Goal: Task Accomplishment & Management: Use online tool/utility

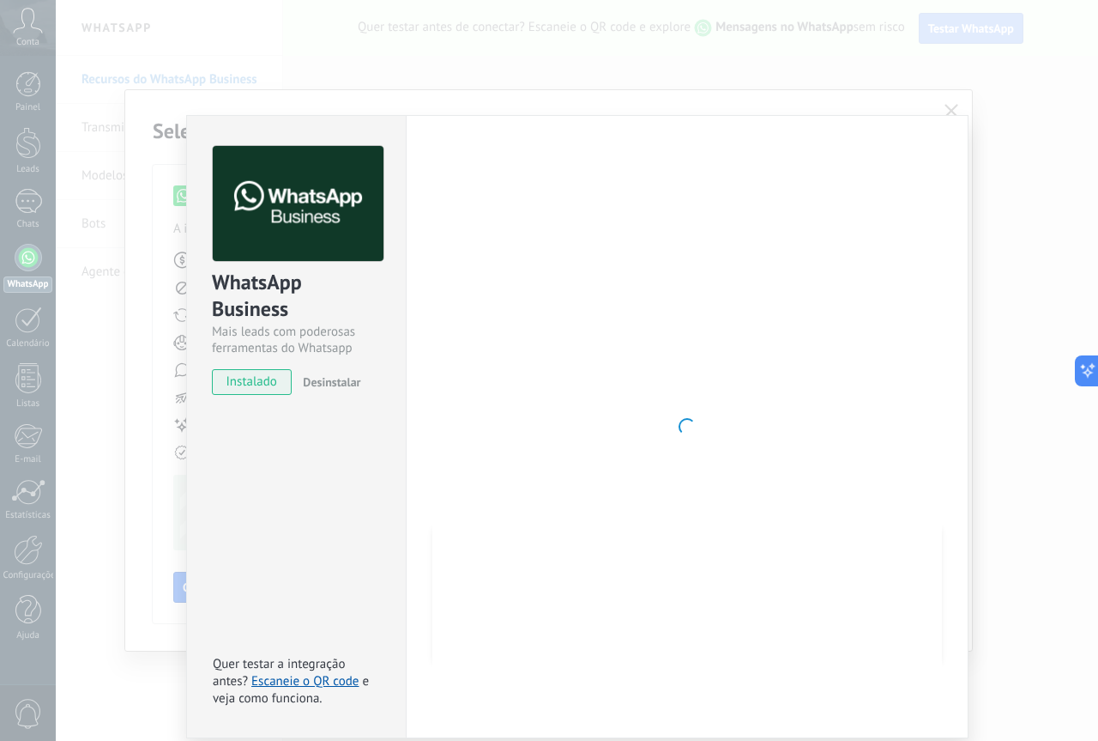
click at [610, 4] on div "WhatsApp Business Mais leads com poderosas ferramentas do Whatsapp instalado De…" at bounding box center [577, 370] width 1043 height 741
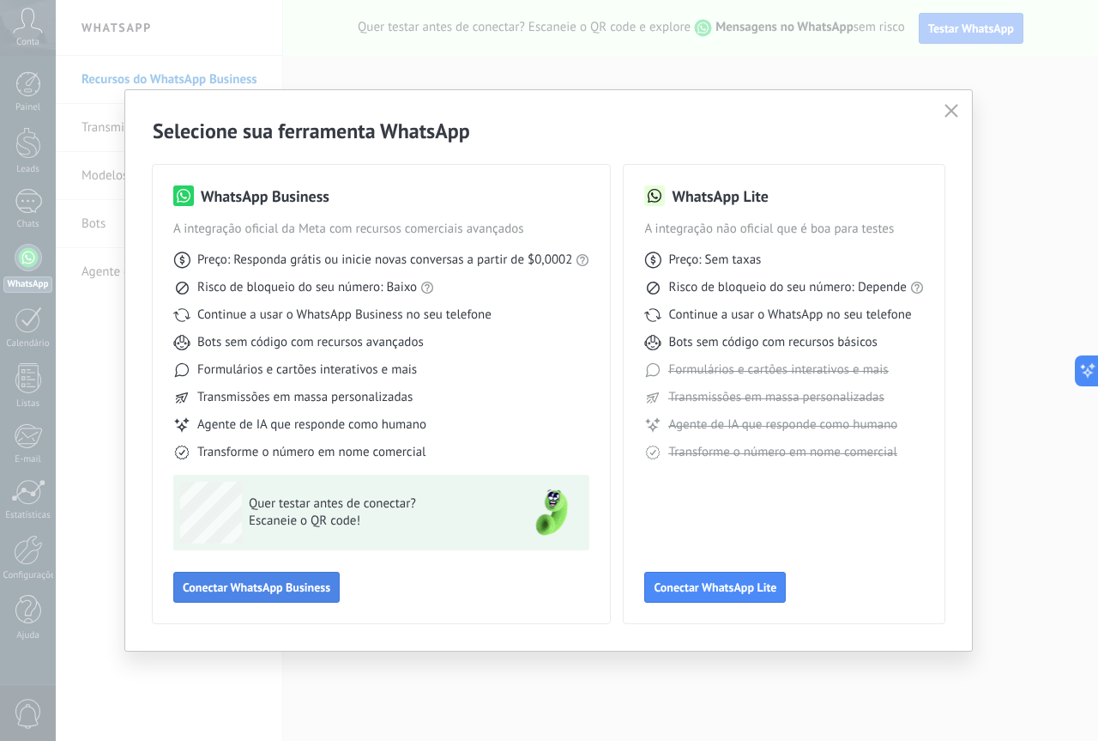
click at [300, 590] on span "Conectar WhatsApp Business" at bounding box center [257, 587] width 148 height 12
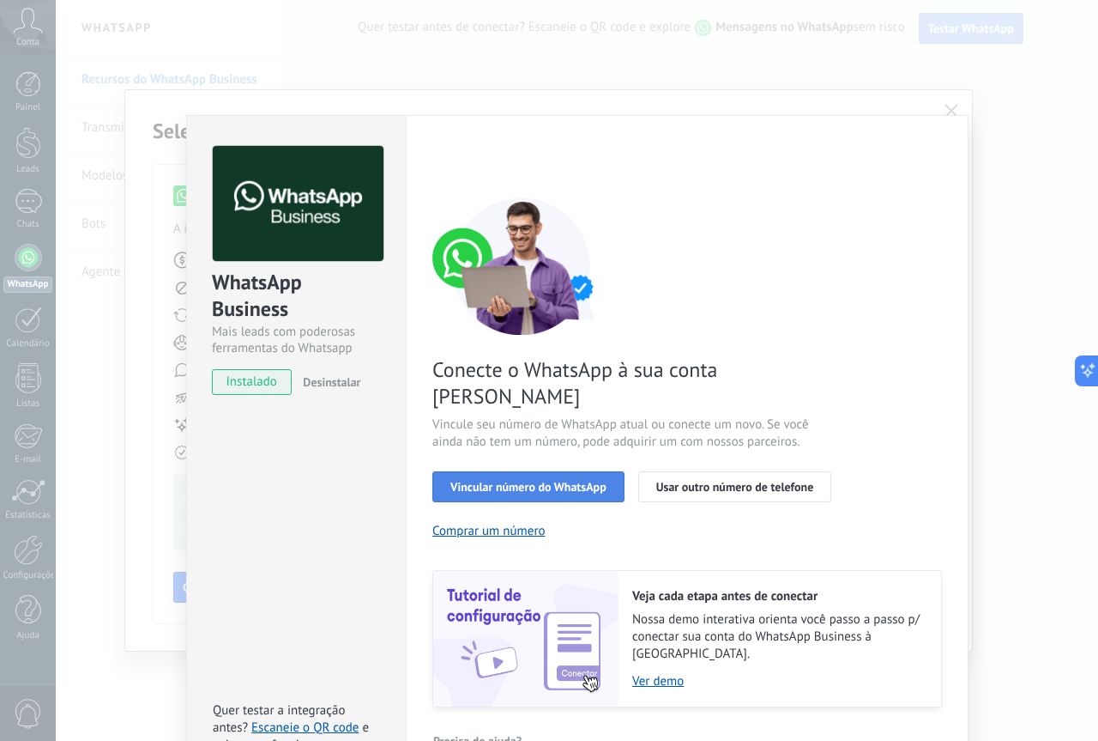
click at [561, 481] on span "Vincular número do WhatsApp" at bounding box center [529, 487] width 156 height 12
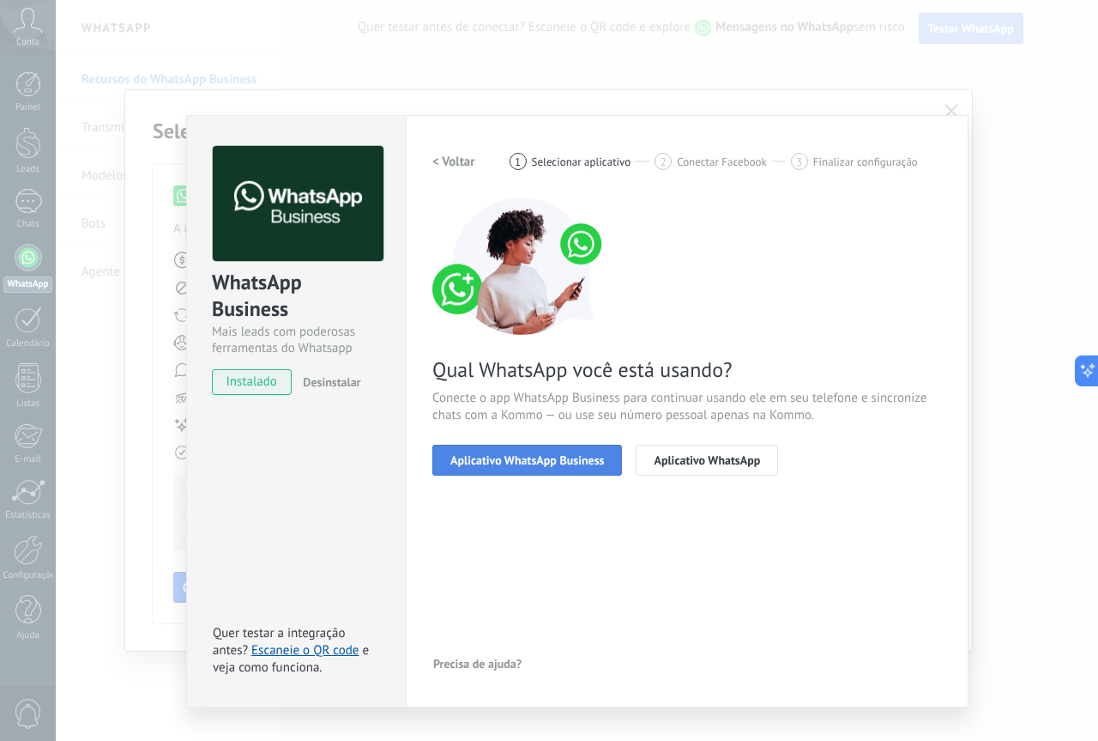
click at [585, 466] on span "Aplicativo WhatsApp Business" at bounding box center [528, 460] width 154 height 12
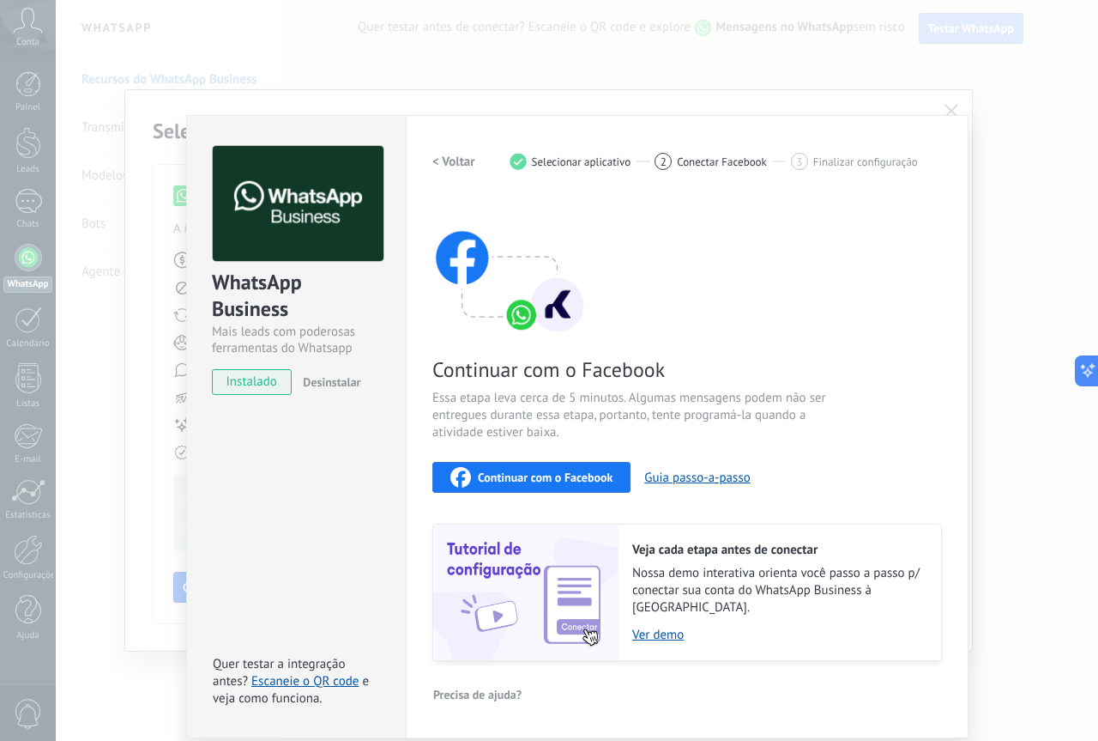
click at [584, 467] on div "Continuar com o Facebook" at bounding box center [532, 477] width 162 height 21
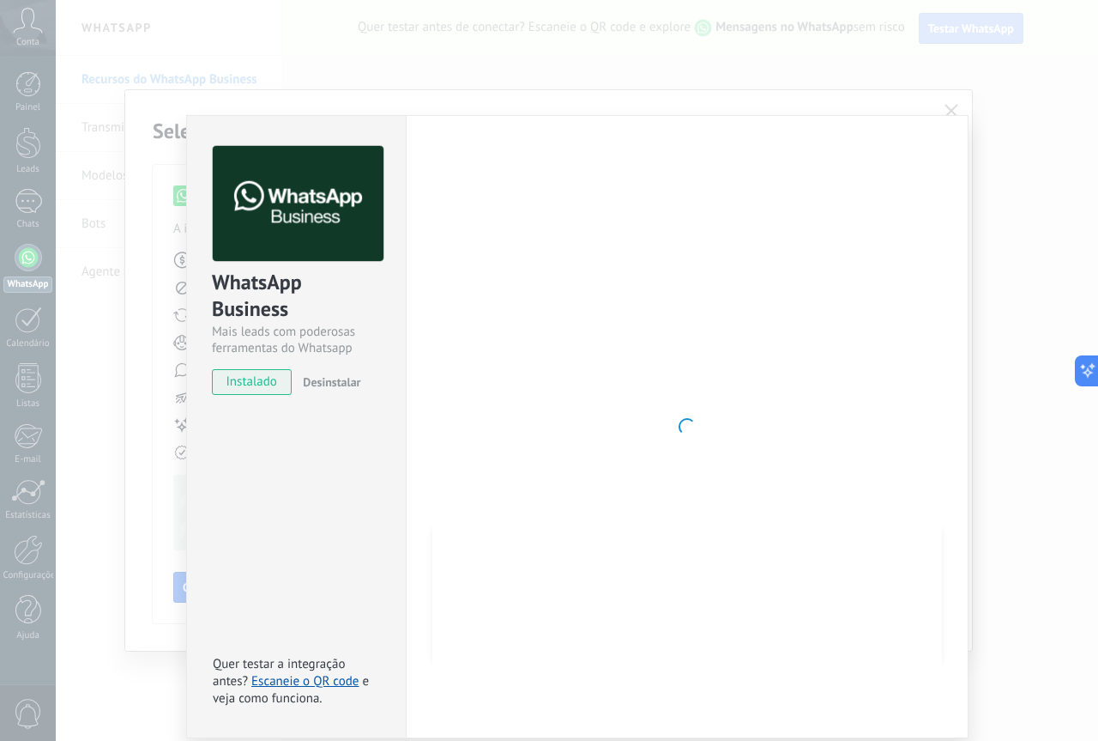
click at [727, 368] on div at bounding box center [688, 426] width 510 height 561
click at [256, 387] on span "instalado" at bounding box center [252, 382] width 78 height 26
click at [1057, 128] on div "WhatsApp Business Mais leads com poderosas ferramentas do Whatsapp instalado De…" at bounding box center [577, 370] width 1043 height 741
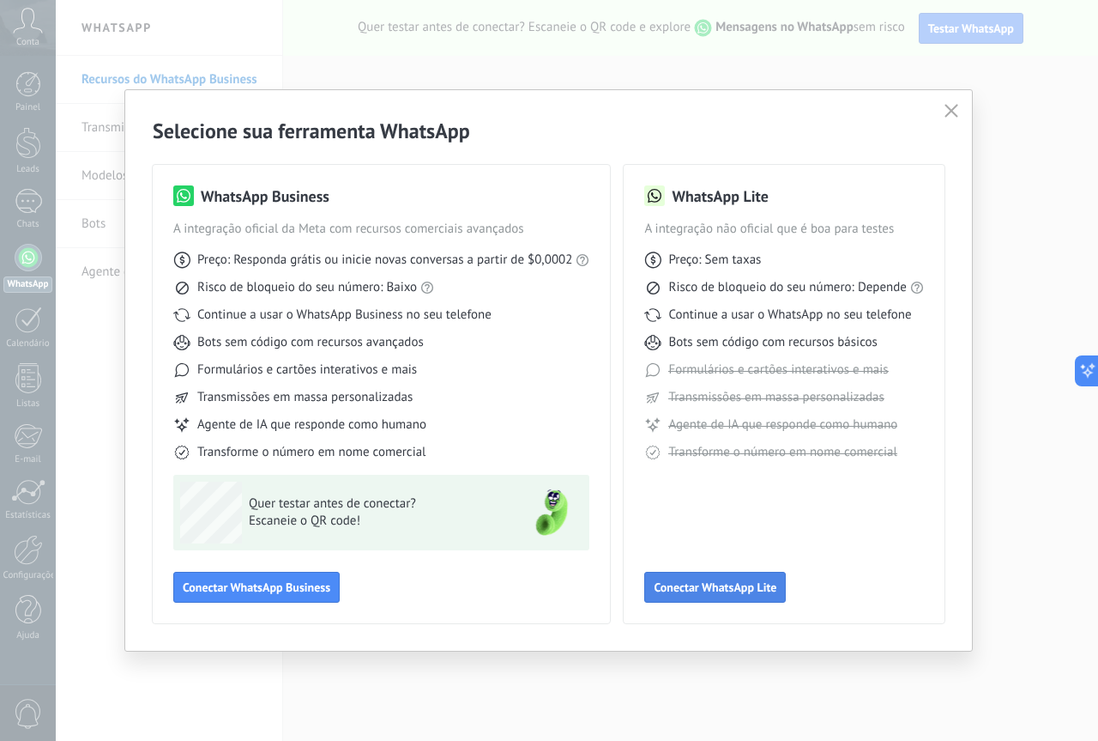
click at [709, 588] on span "Conectar WhatsApp Lite" at bounding box center [715, 587] width 123 height 12
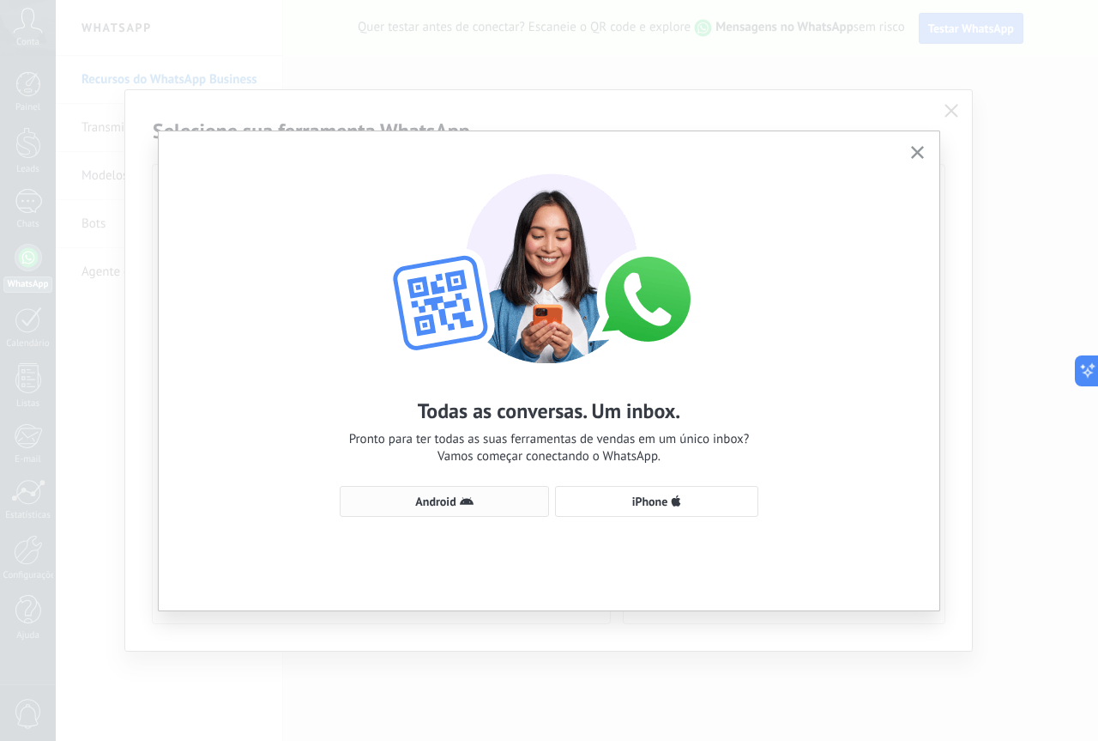
click at [462, 503] on use "button" at bounding box center [467, 501] width 14 height 8
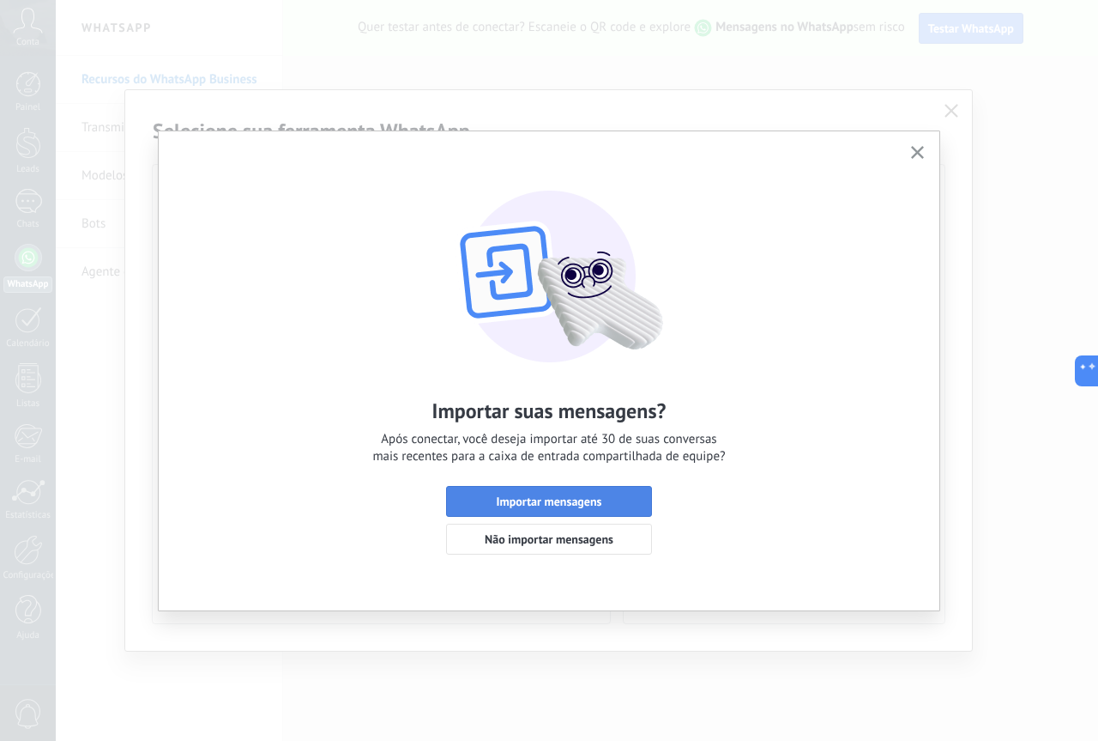
click at [614, 504] on span "Importar mensagens" at bounding box center [549, 501] width 187 height 12
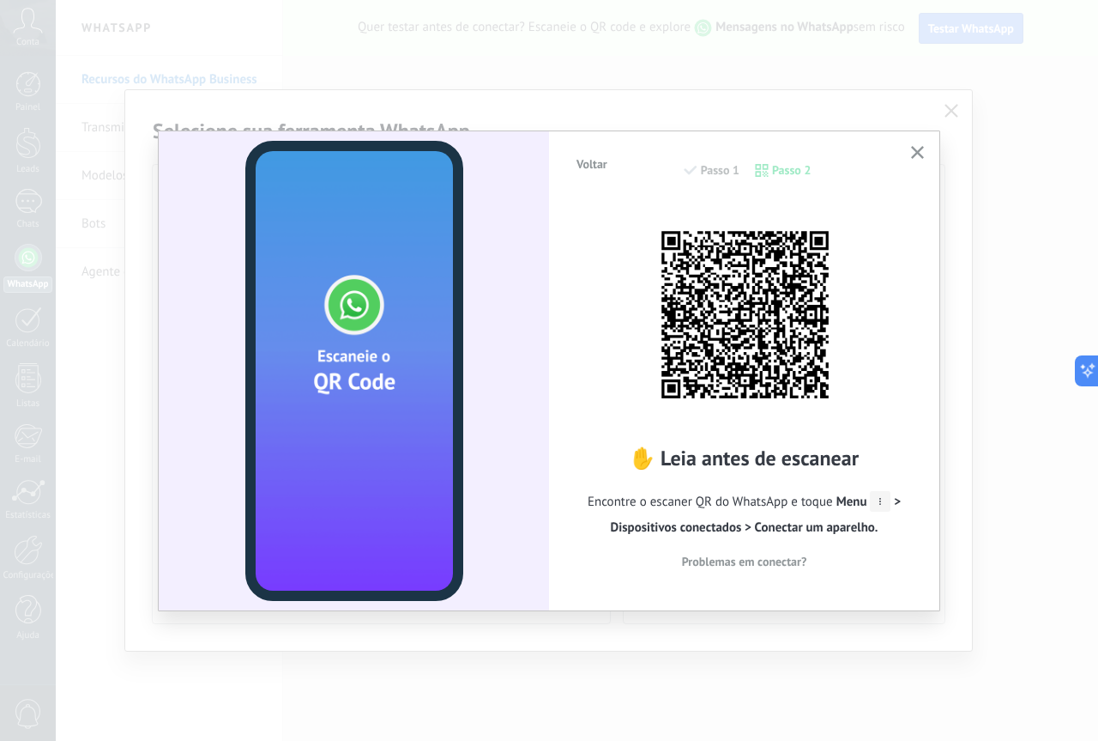
click at [911, 154] on button "button" at bounding box center [917, 153] width 21 height 23
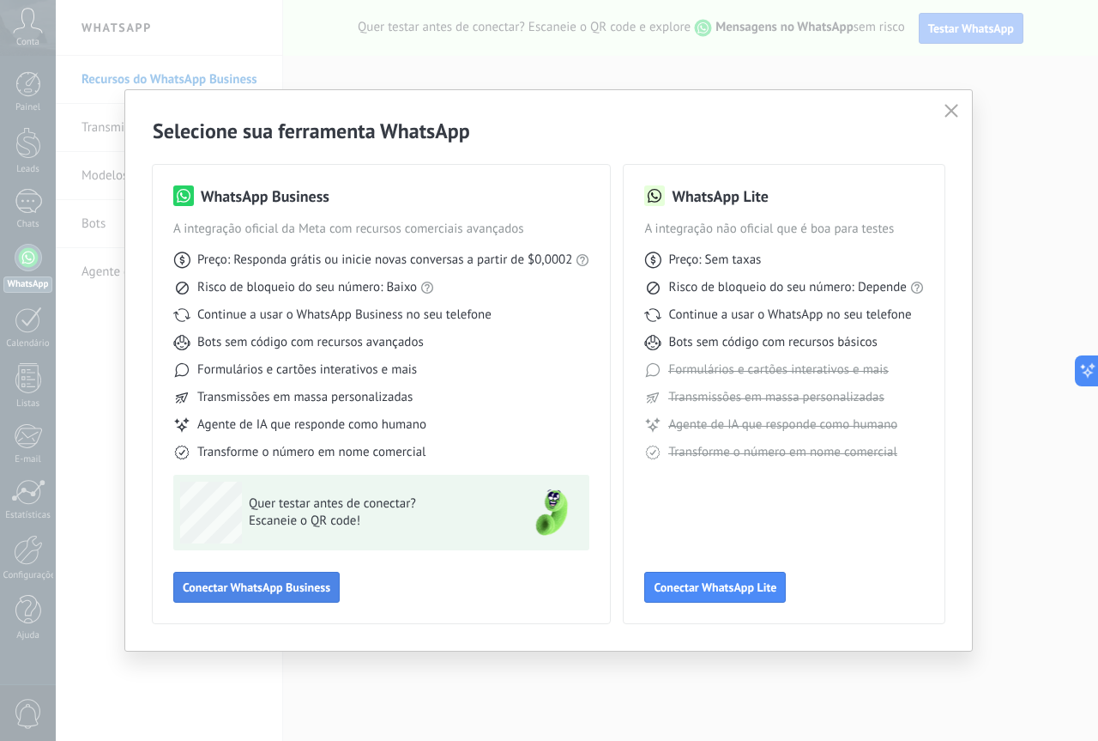
click at [287, 581] on span "Conectar WhatsApp Business" at bounding box center [257, 587] width 148 height 12
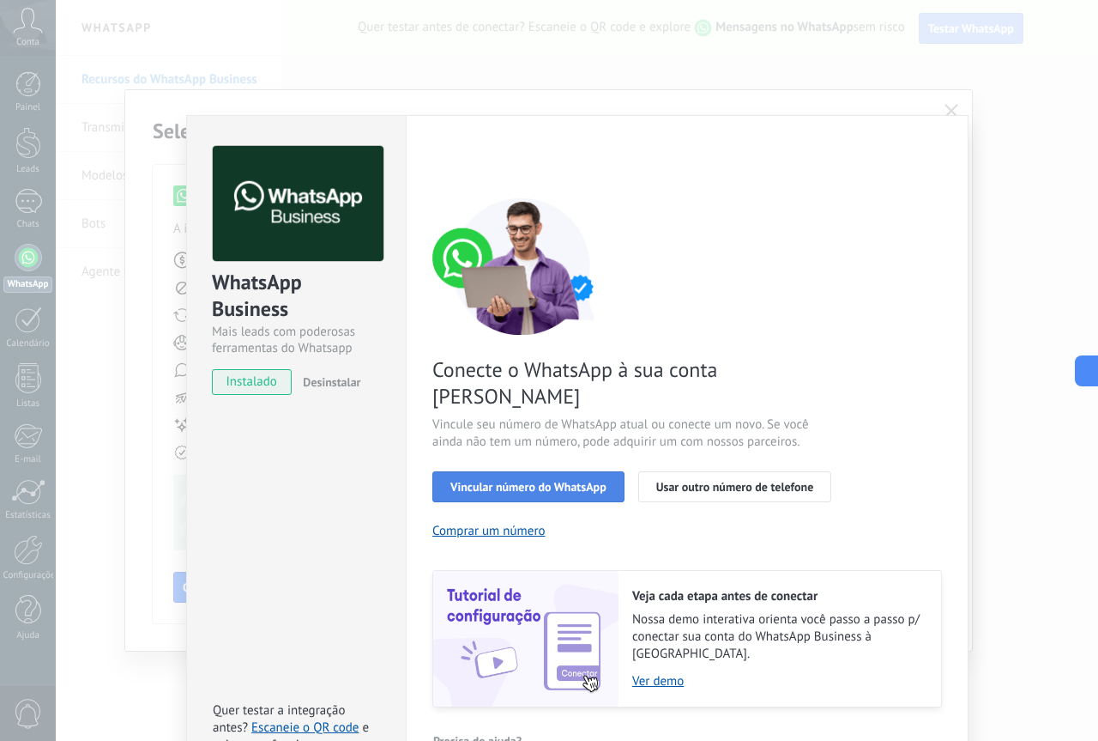
click at [472, 481] on span "Vincular número do WhatsApp" at bounding box center [529, 487] width 156 height 12
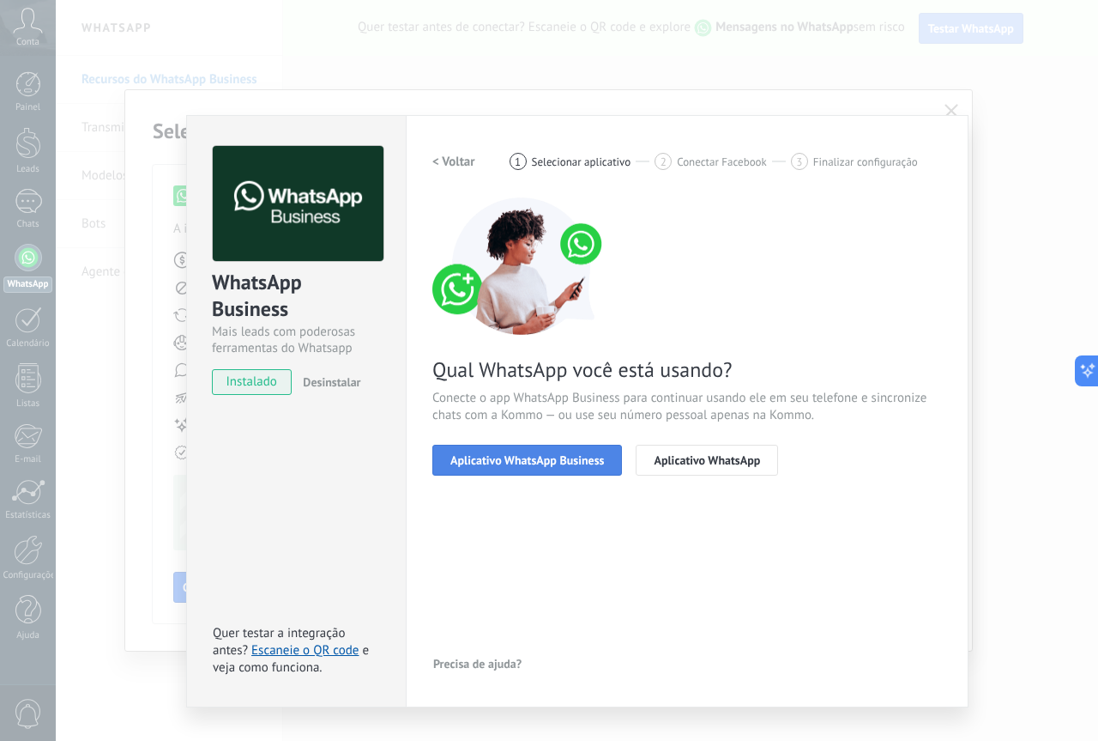
click at [565, 448] on button "Aplicativo WhatsApp Business" at bounding box center [528, 460] width 190 height 31
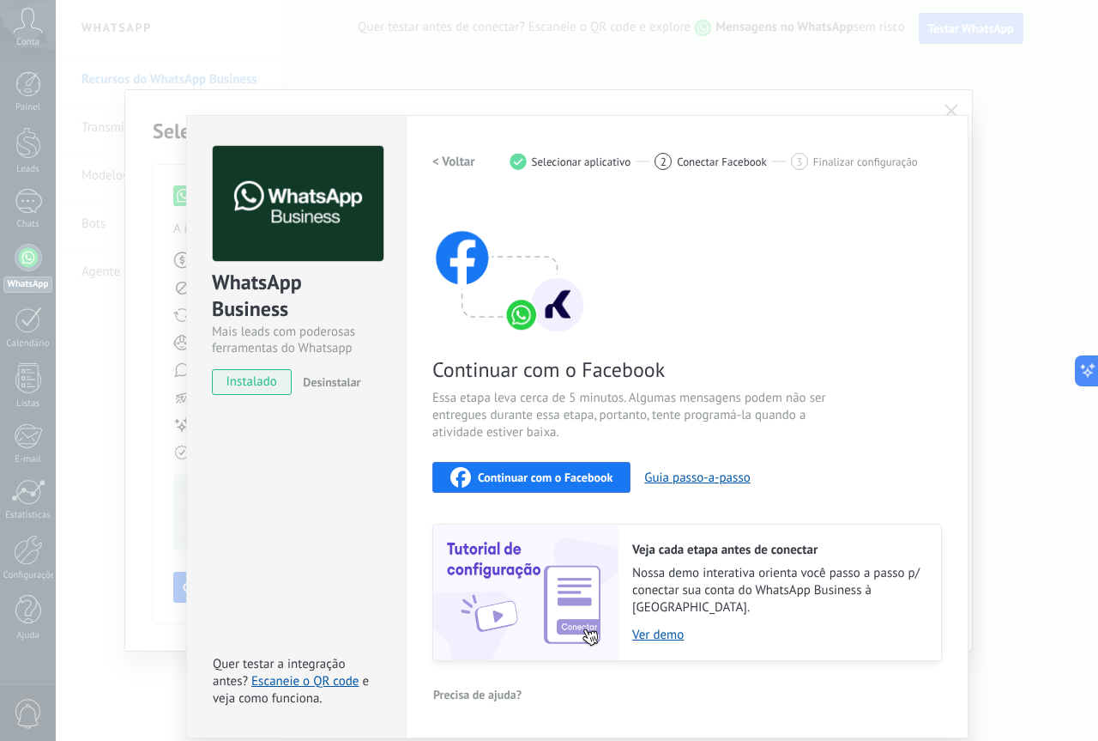
click at [572, 478] on span "Continuar com o Facebook" at bounding box center [545, 477] width 135 height 12
click at [674, 480] on button "Guia passo-a-passo" at bounding box center [697, 477] width 106 height 16
click at [507, 477] on span "Continuar com o Facebook" at bounding box center [545, 477] width 135 height 12
